Goal: Find specific page/section: Find specific page/section

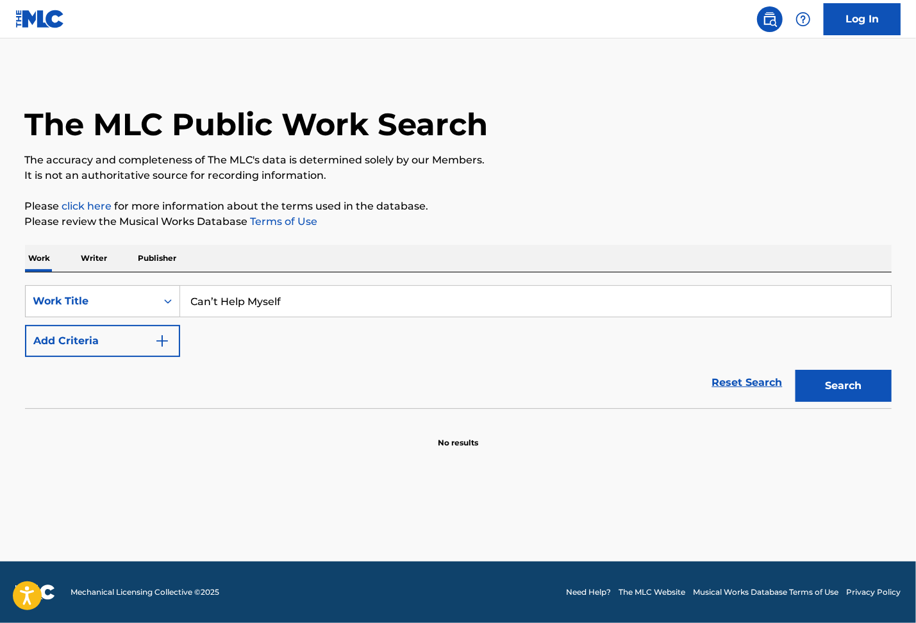
click at [155, 344] on img "Search Form" at bounding box center [161, 340] width 15 height 15
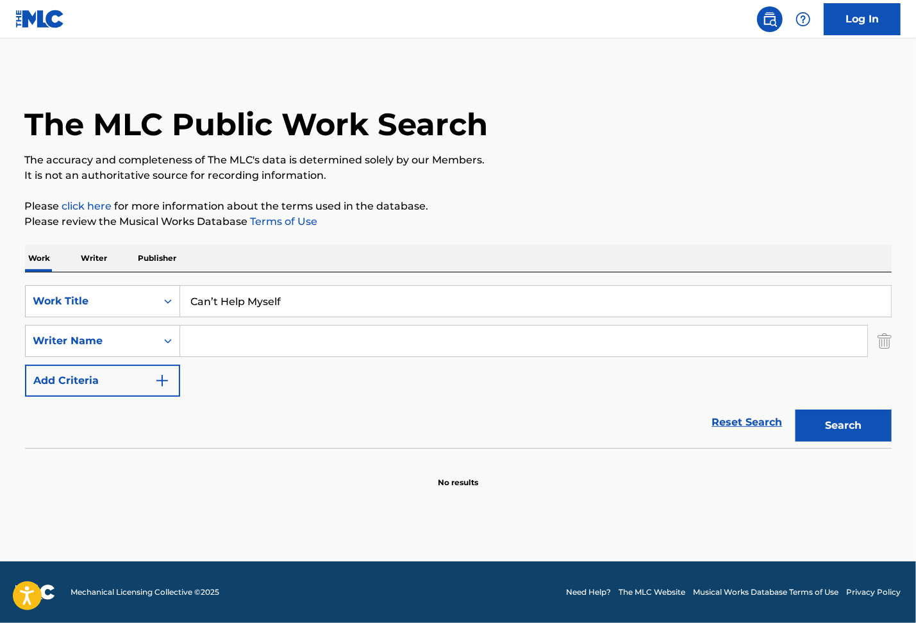
click at [237, 340] on input "Search Form" at bounding box center [523, 341] width 687 height 31
type input "[PERSON_NAME]"
click at [796, 410] on button "Search" at bounding box center [844, 426] width 96 height 32
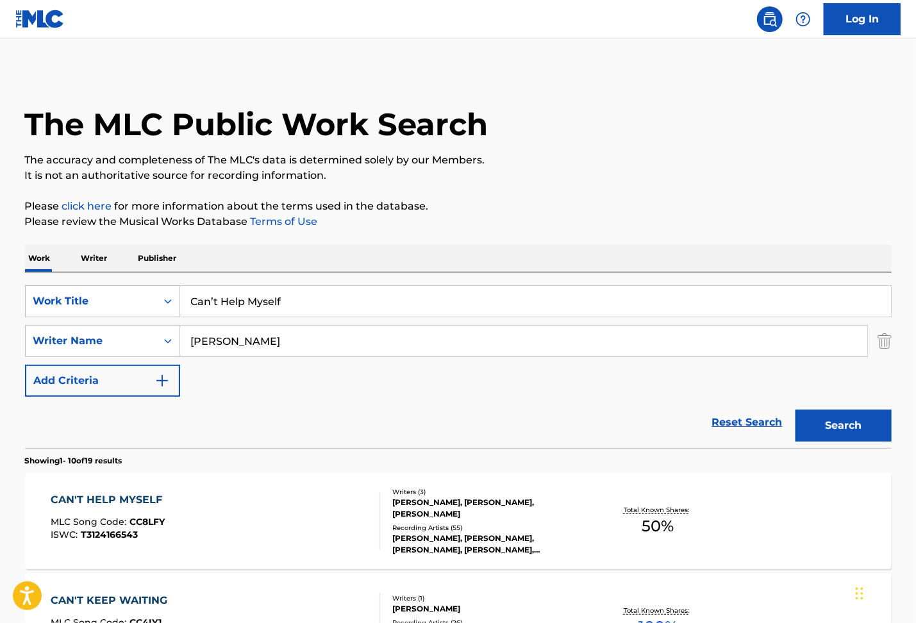
click at [228, 496] on div "CAN'T HELP MYSELF MLC Song Code : CC8LFY ISWC : T3124166543" at bounding box center [216, 521] width 330 height 58
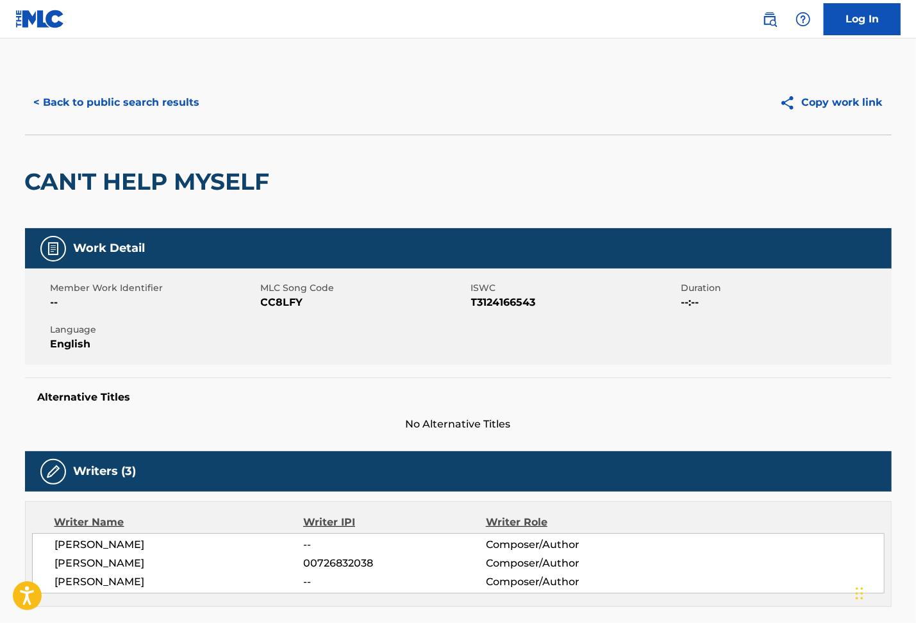
click at [97, 117] on button "< Back to public search results" at bounding box center [117, 103] width 184 height 32
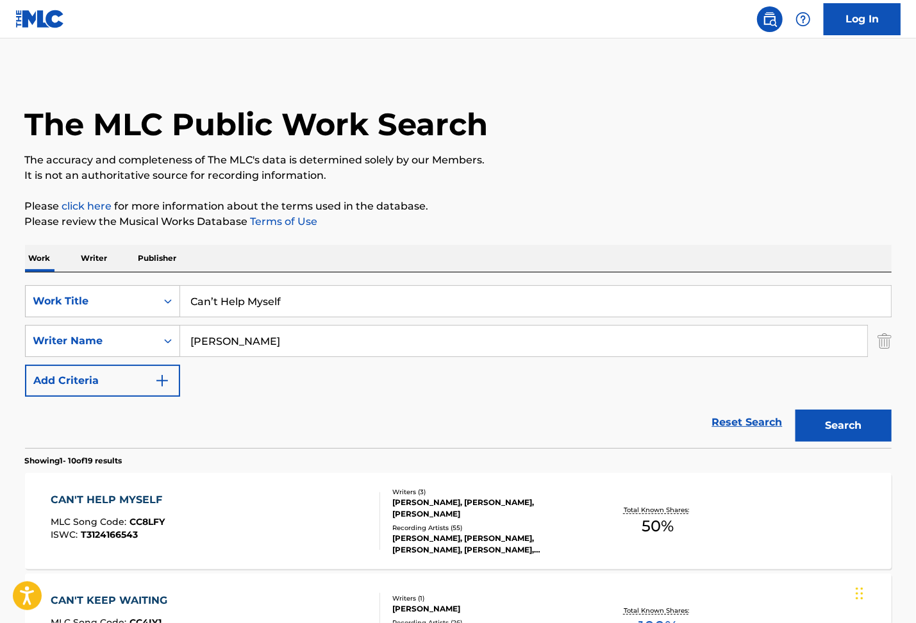
scroll to position [256, 0]
